Goal: Register for event/course

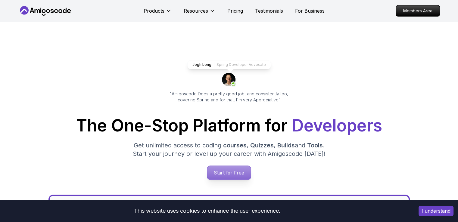
click at [236, 178] on p "Start for Free" at bounding box center [229, 173] width 44 height 14
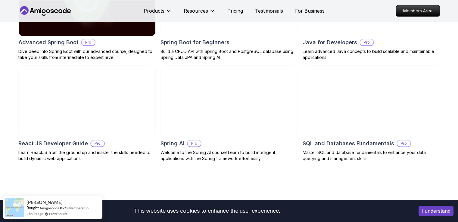
scroll to position [642, 0]
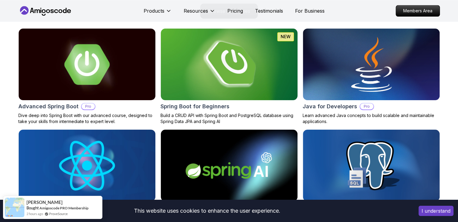
click at [195, 88] on img at bounding box center [229, 64] width 144 height 75
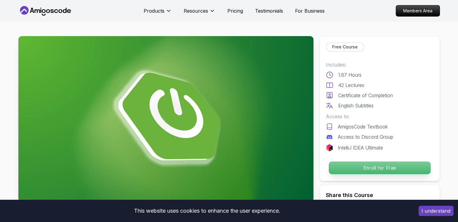
click at [402, 169] on p "Enroll for Free" at bounding box center [379, 168] width 102 height 13
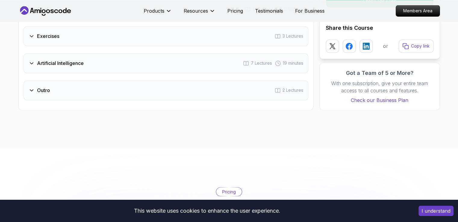
scroll to position [1179, 0]
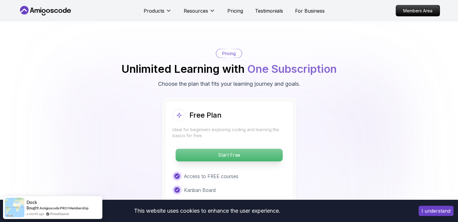
click at [240, 149] on p "Start Free" at bounding box center [228, 155] width 107 height 13
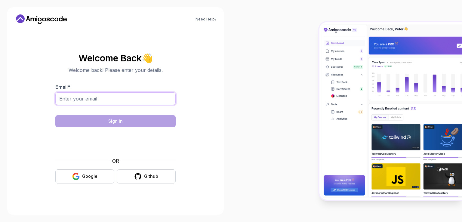
click at [141, 100] on input "Email *" at bounding box center [115, 98] width 120 height 13
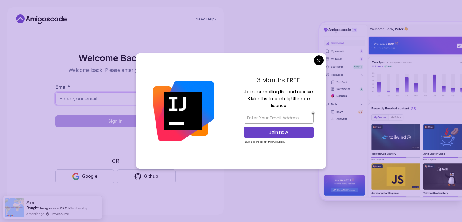
type input "rezanobaharan1382@gmail.com"
click at [318, 61] on body "Need Help? Welcome Back 👋 Welcome back! Please enter your details. Email * reza…" at bounding box center [231, 111] width 462 height 222
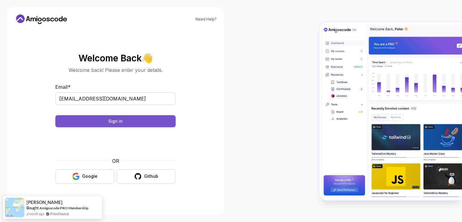
click at [128, 118] on button "Sign in" at bounding box center [115, 121] width 120 height 12
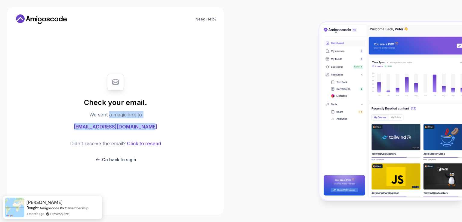
drag, startPoint x: 110, startPoint y: 116, endPoint x: 166, endPoint y: 115, distance: 56.6
click at [166, 115] on div "Check your email. We sent a magic link to rezanobaharan1382@gmail.com Didn’t re…" at bounding box center [115, 118] width 120 height 101
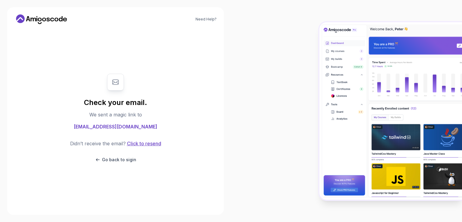
click at [154, 144] on button "Click to resend" at bounding box center [143, 143] width 35 height 7
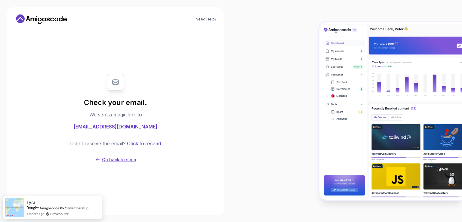
click at [112, 159] on p "Go back to sigin" at bounding box center [119, 160] width 34 height 6
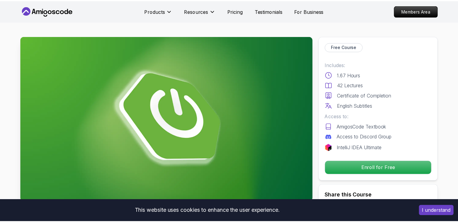
scroll to position [0, 0]
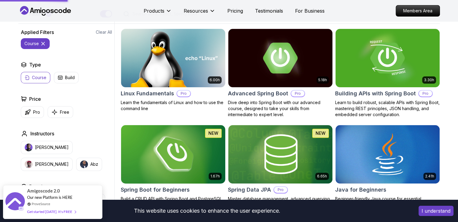
click at [166, 165] on img at bounding box center [172, 154] width 109 height 61
